Goal: Find specific page/section: Find specific page/section

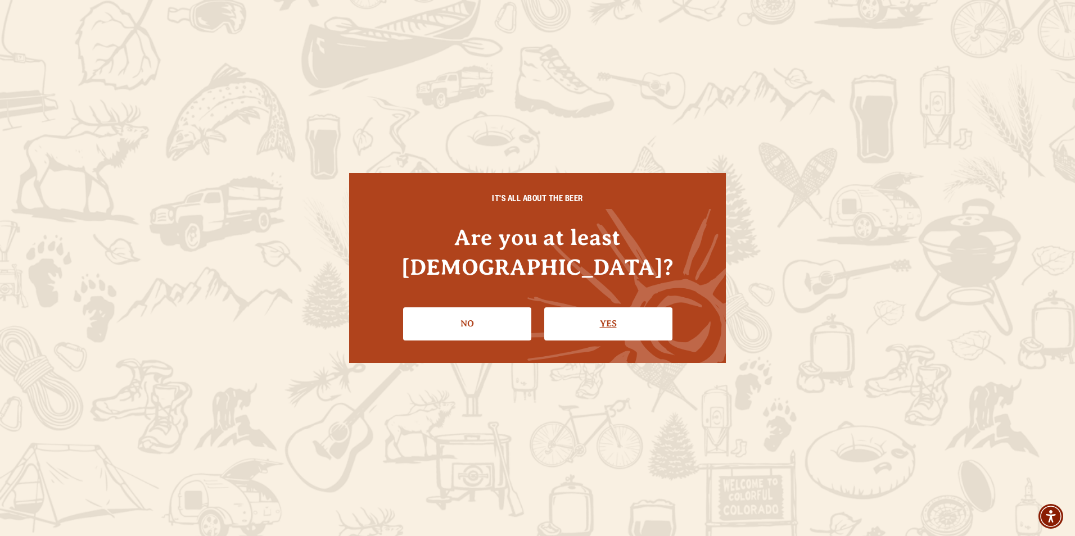
click at [582, 307] on link "Yes" at bounding box center [608, 323] width 128 height 33
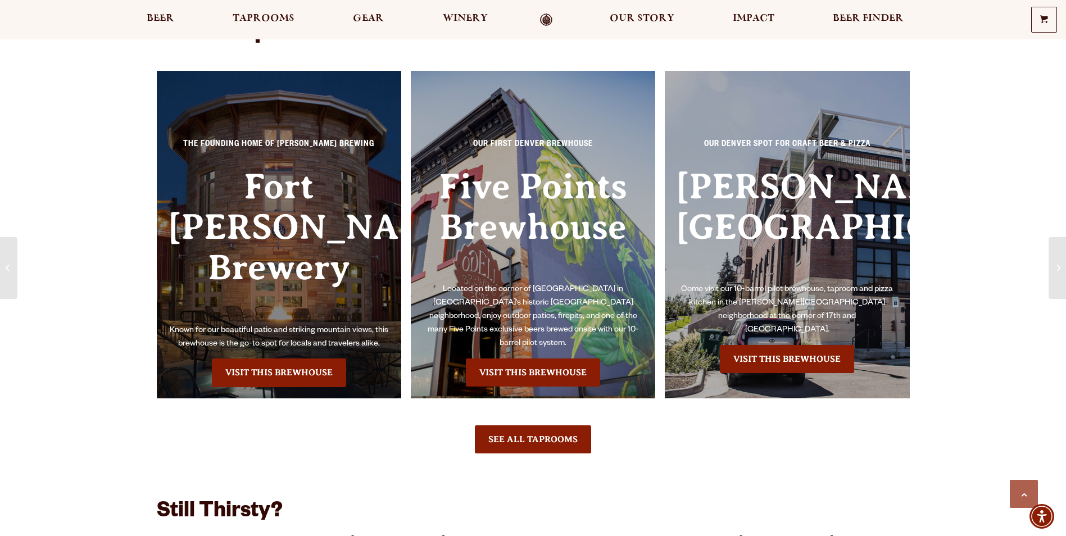
scroll to position [675, 0]
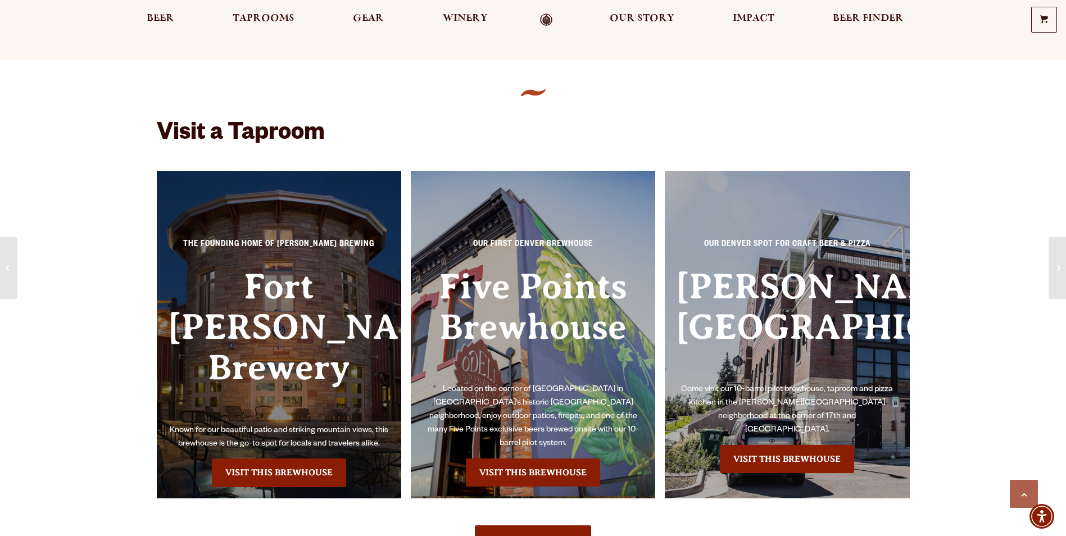
click at [260, 314] on h3 "Fort [PERSON_NAME] Brewery" at bounding box center [279, 345] width 223 height 158
click at [282, 459] on link "Visit this Brewhouse" at bounding box center [279, 473] width 134 height 28
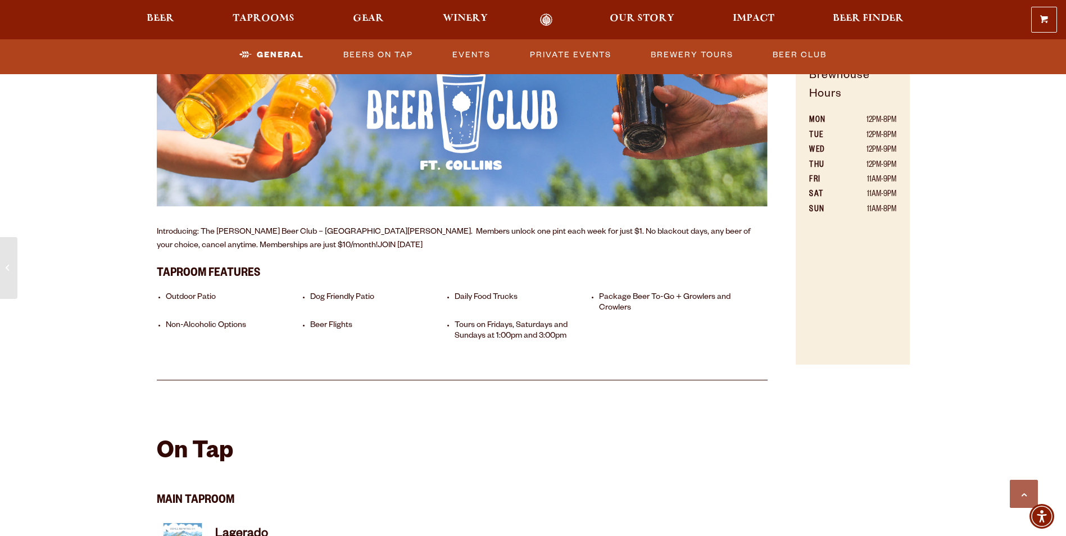
scroll to position [956, 0]
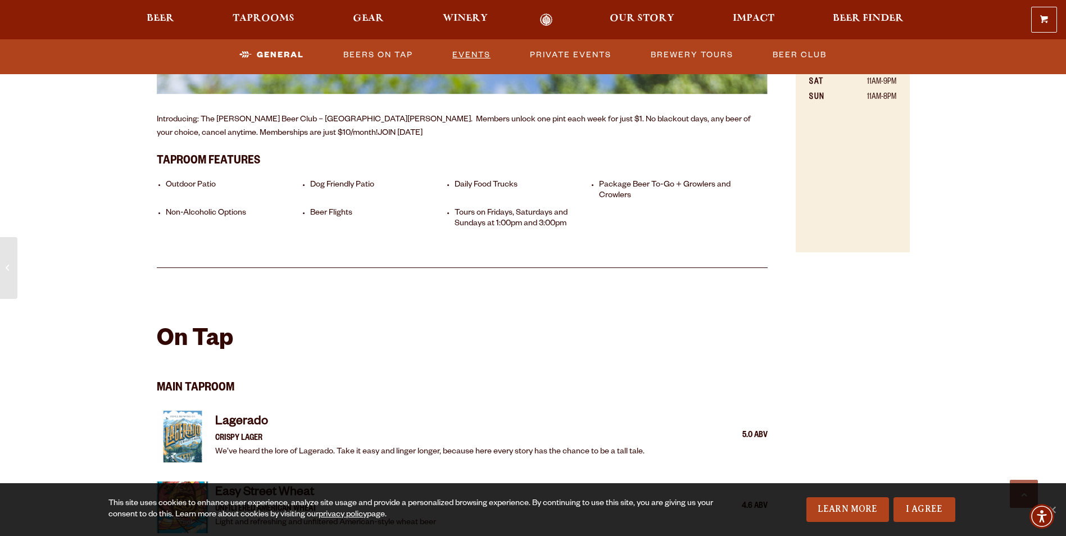
click at [477, 53] on link "Events" at bounding box center [471, 55] width 47 height 26
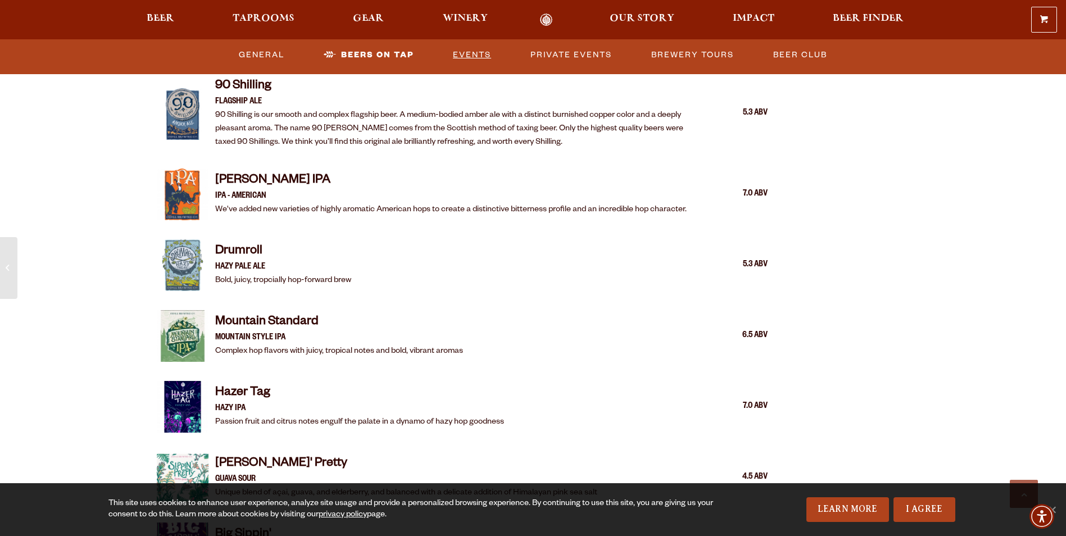
scroll to position [1393, 0]
